Goal: Check status: Check status

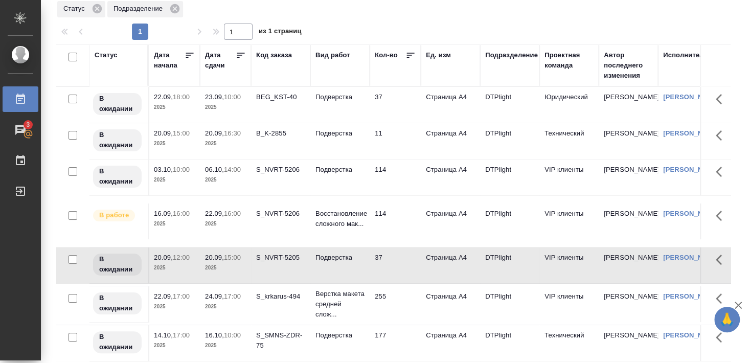
scroll to position [38, 0]
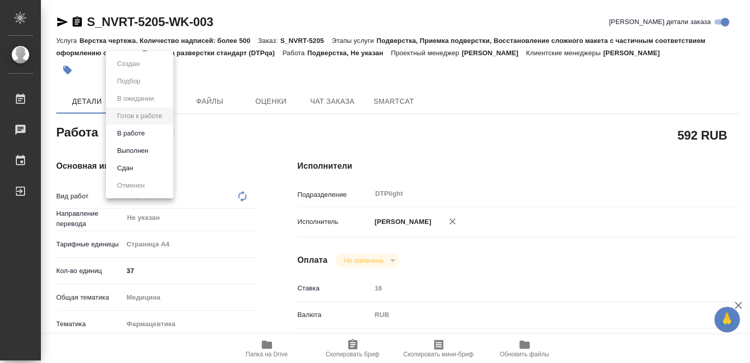
click at [139, 130] on button "В работе" at bounding box center [131, 133] width 34 height 11
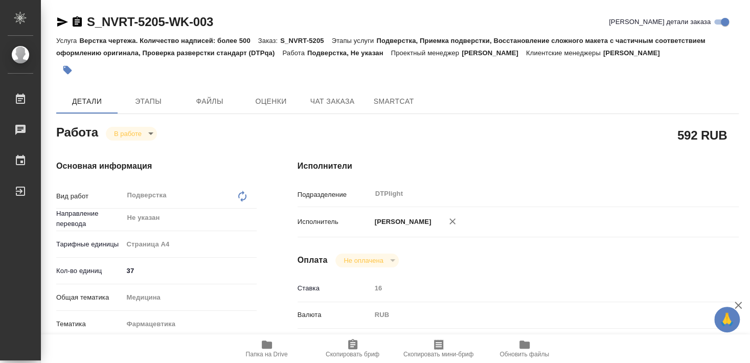
type textarea "x"
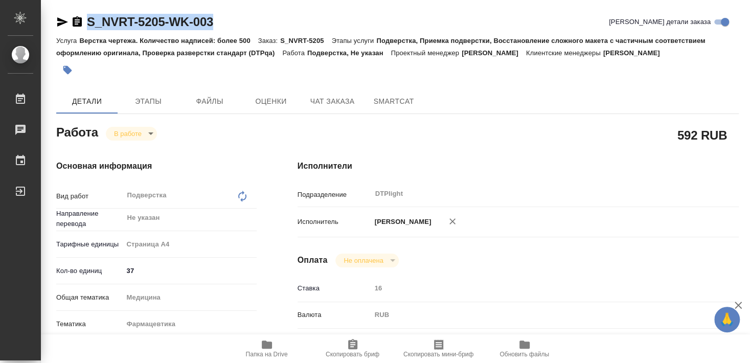
type textarea "x"
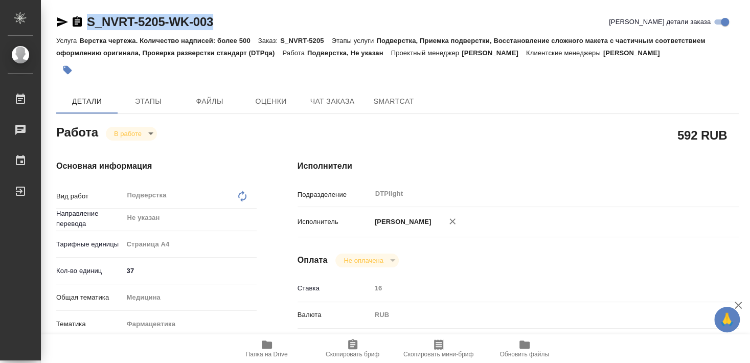
drag, startPoint x: 111, startPoint y: 31, endPoint x: 226, endPoint y: 34, distance: 115.0
click at [227, 34] on div "S_NVRT-5205-WK-003 [PERSON_NAME] детали заказа" at bounding box center [397, 24] width 682 height 20
copy link "S_NVRT-5205-WK-003"
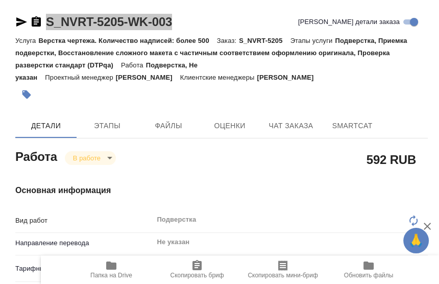
type textarea "x"
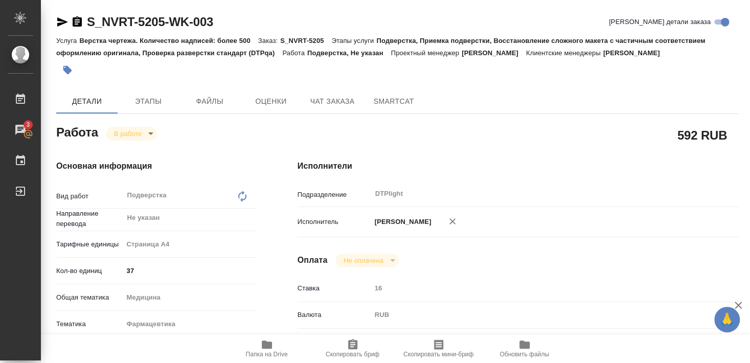
type textarea "x"
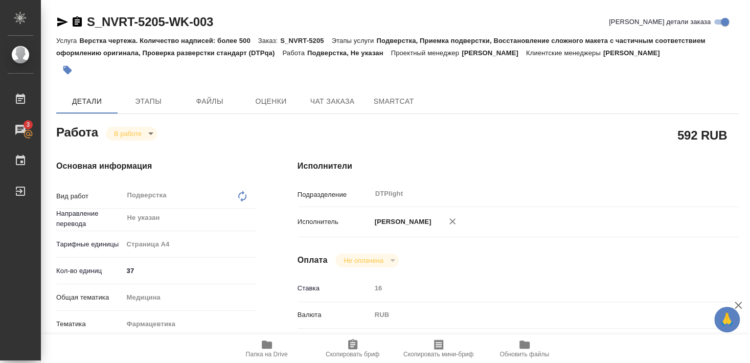
type textarea "x"
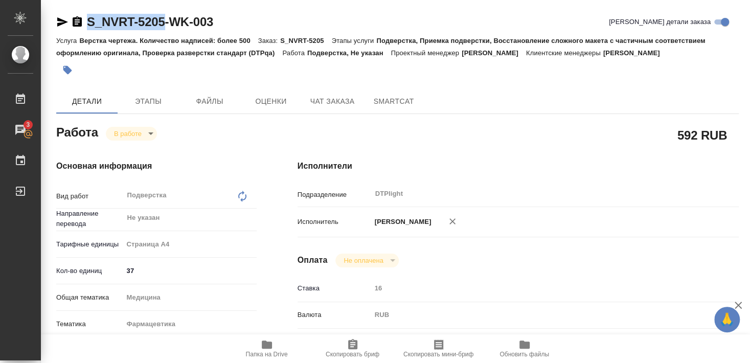
drag, startPoint x: 88, startPoint y: 32, endPoint x: 165, endPoint y: 32, distance: 77.2
click at [165, 32] on div "S_NVRT-5205-WK-003 [PERSON_NAME] детали заказа" at bounding box center [397, 24] width 682 height 20
copy link "S_NVRT-5205"
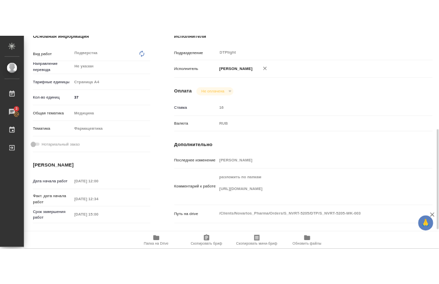
scroll to position [221, 0]
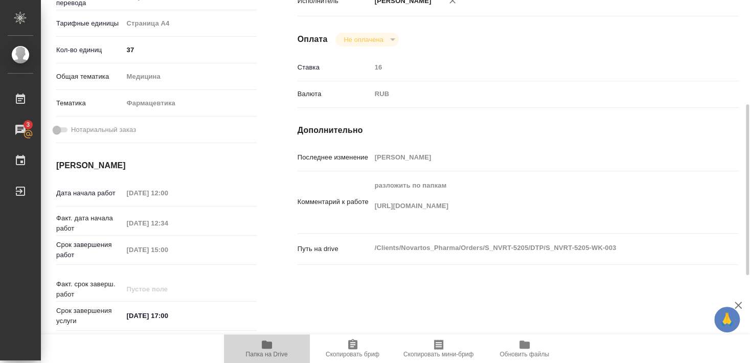
click at [269, 349] on icon "button" at bounding box center [267, 344] width 12 height 12
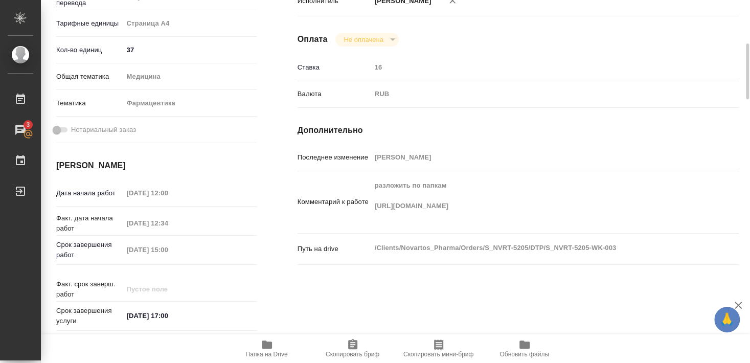
type textarea "x"
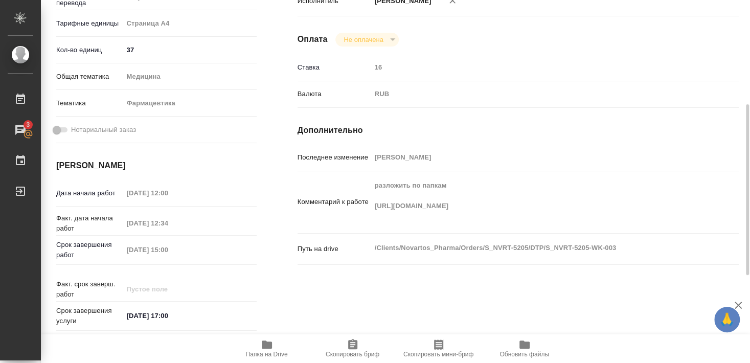
type textarea "x"
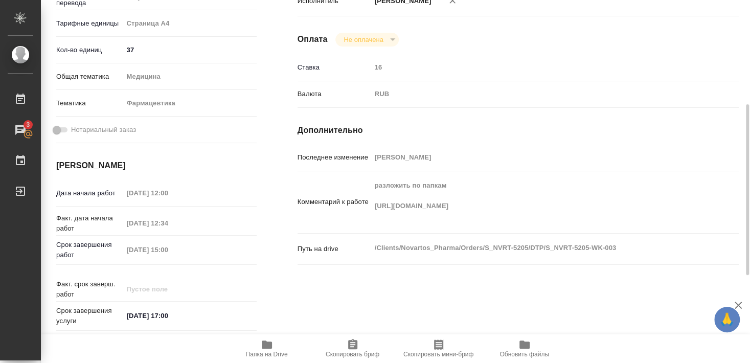
type textarea "x"
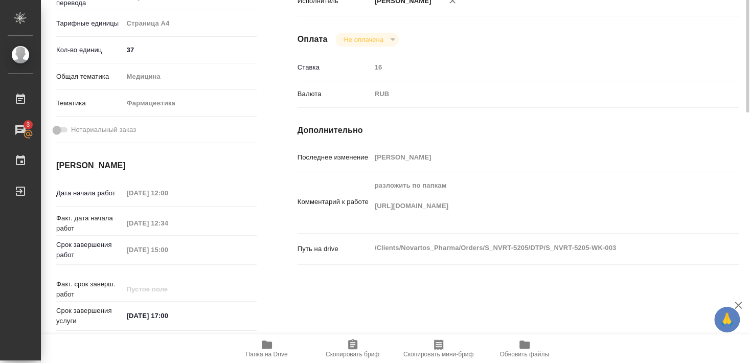
scroll to position [0, 0]
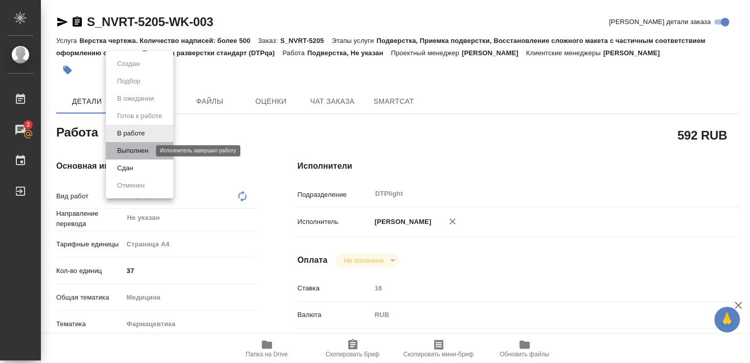
click at [139, 152] on button "Выполнен" at bounding box center [132, 150] width 37 height 11
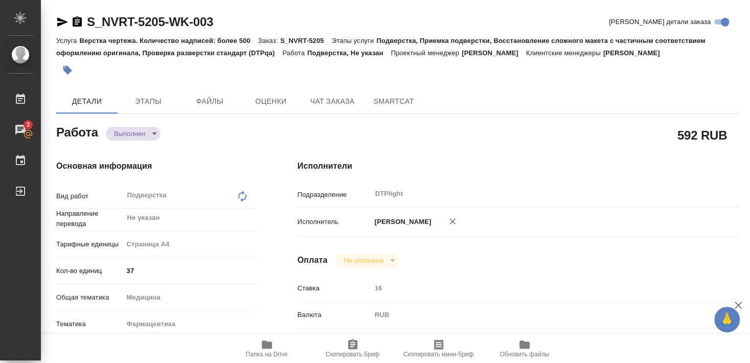
type textarea "x"
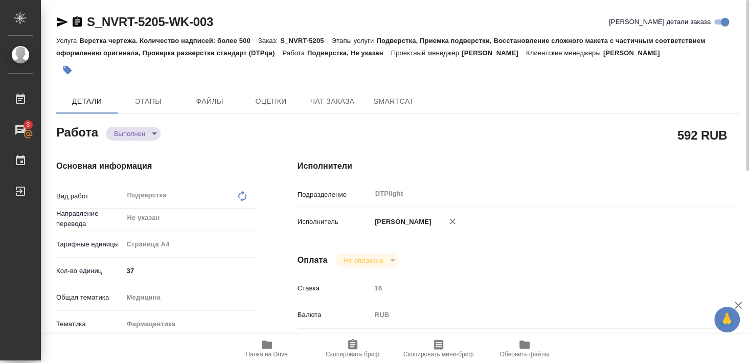
type textarea "x"
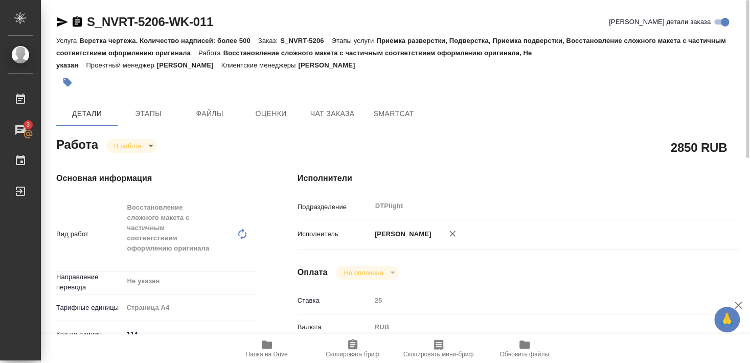
click at [125, 141] on body "🙏 .cls-1 fill:#fff; AWATERA Smyslova Svetlana Работы 3 Чаты График Выйти S_NVRT…" at bounding box center [375, 181] width 750 height 363
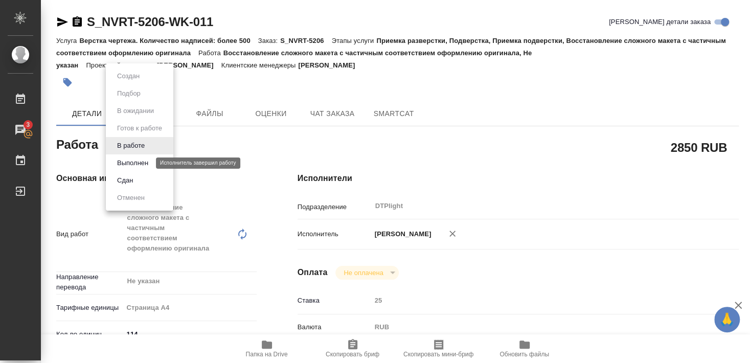
click at [131, 160] on button "Выполнен" at bounding box center [132, 162] width 37 height 11
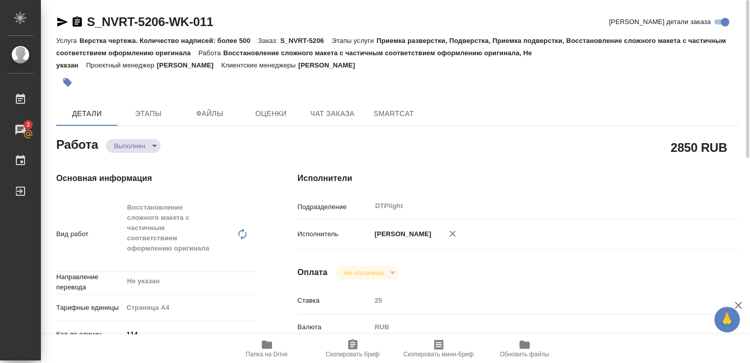
type textarea "x"
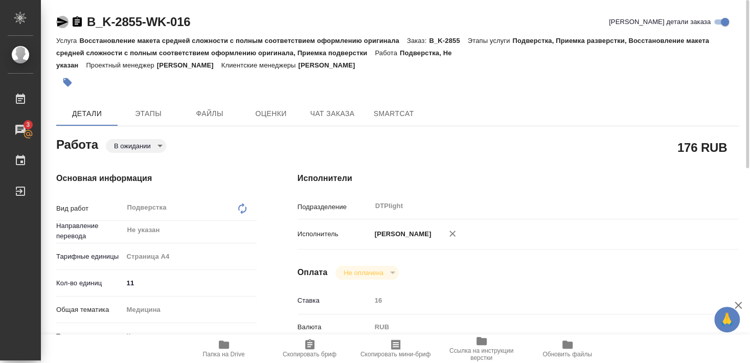
click at [60, 21] on icon "button" at bounding box center [62, 21] width 11 height 9
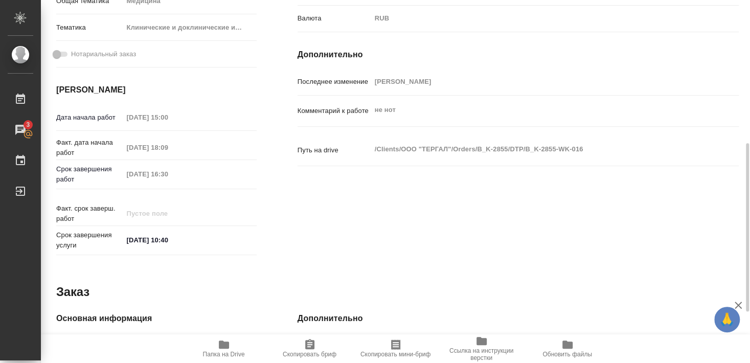
scroll to position [253, 0]
